Goal: Task Accomplishment & Management: Manage account settings

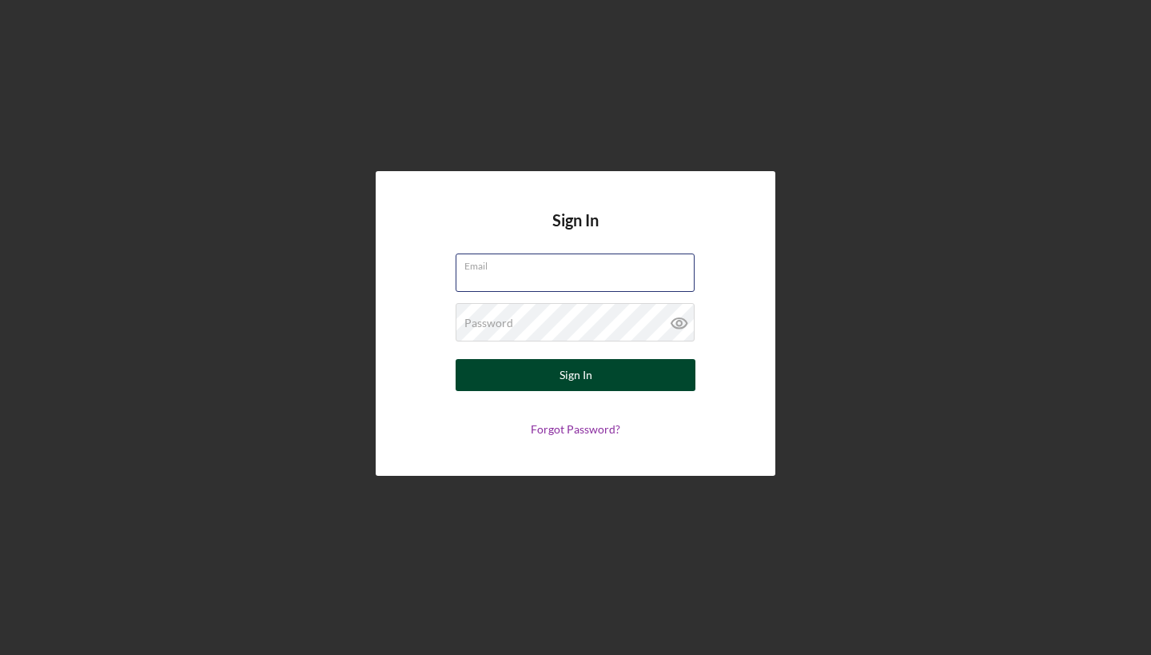
type input "[EMAIL_ADDRESS][DOMAIN_NAME]"
click at [578, 381] on div "Sign In" at bounding box center [576, 375] width 33 height 32
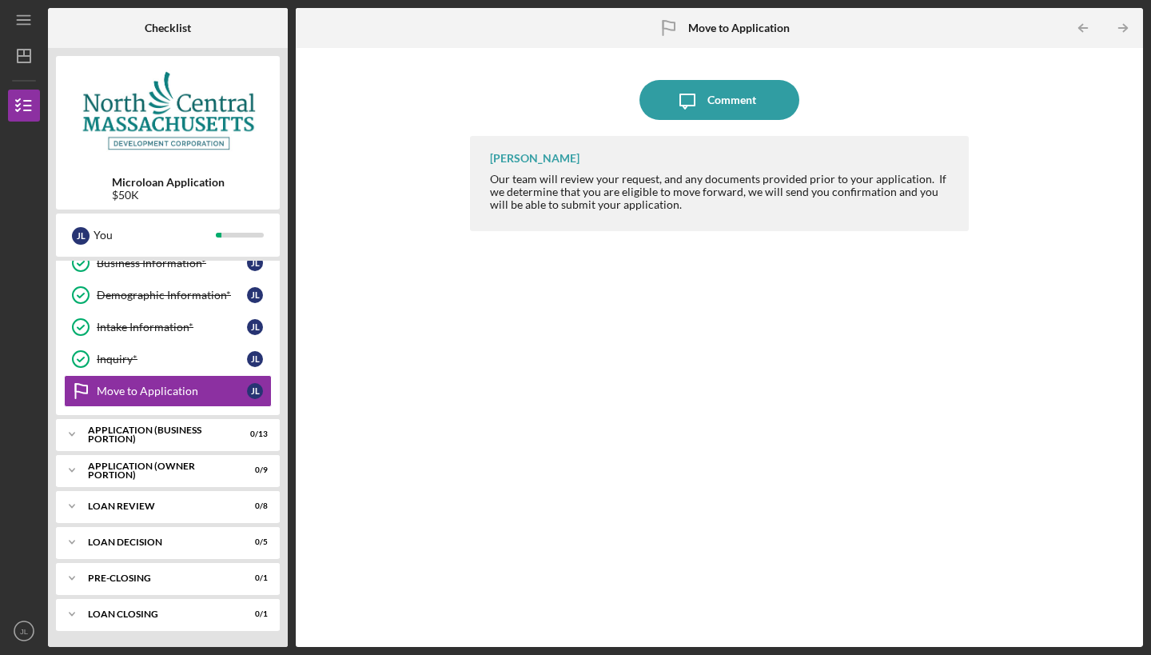
scroll to position [78, 0]
click at [147, 434] on div "APPLICATION (BUSINESS PORTION)" at bounding box center [174, 434] width 172 height 10
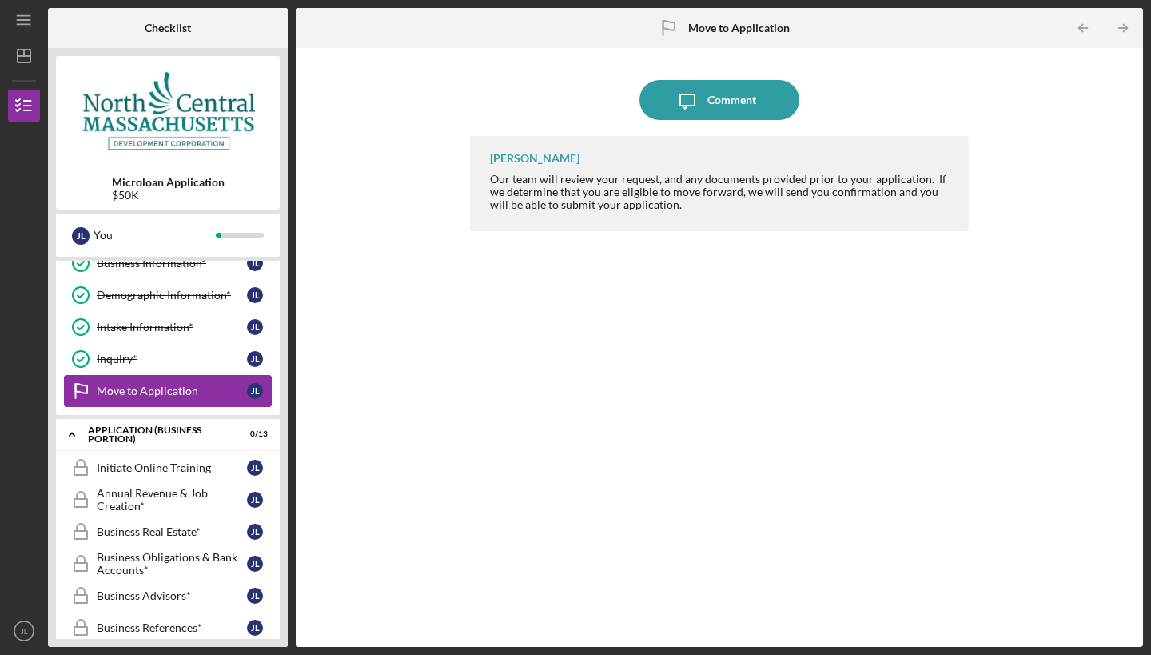
click at [168, 383] on link "Move to Application Move to Application [PERSON_NAME]" at bounding box center [168, 391] width 208 height 32
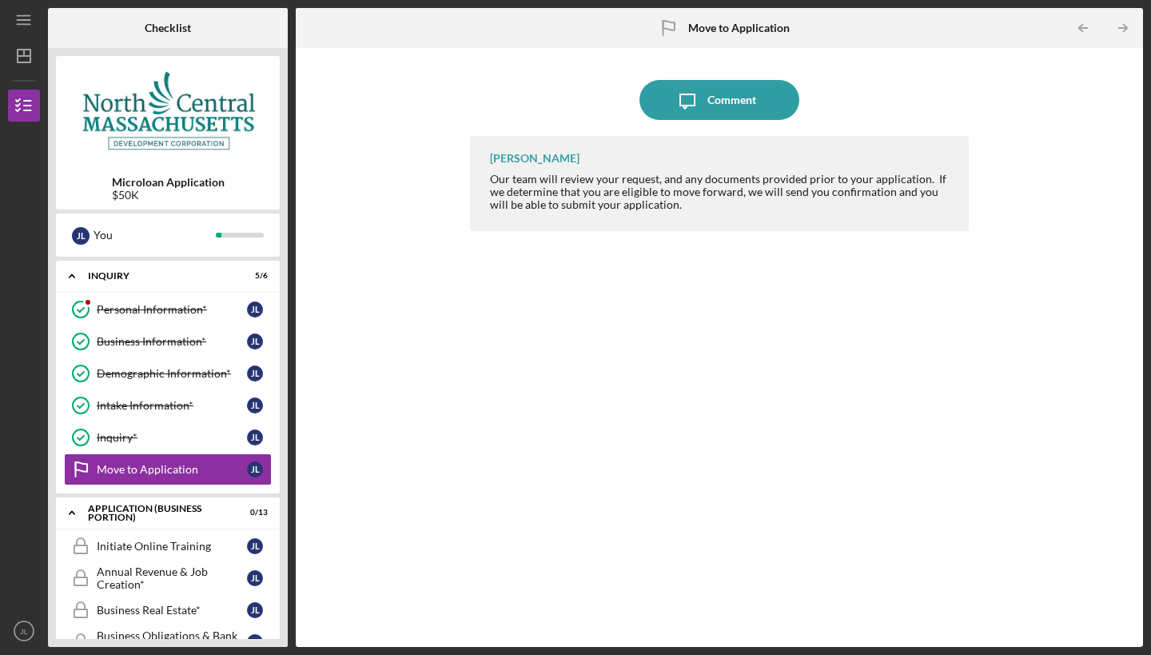
scroll to position [0, 0]
